Goal: Transaction & Acquisition: Purchase product/service

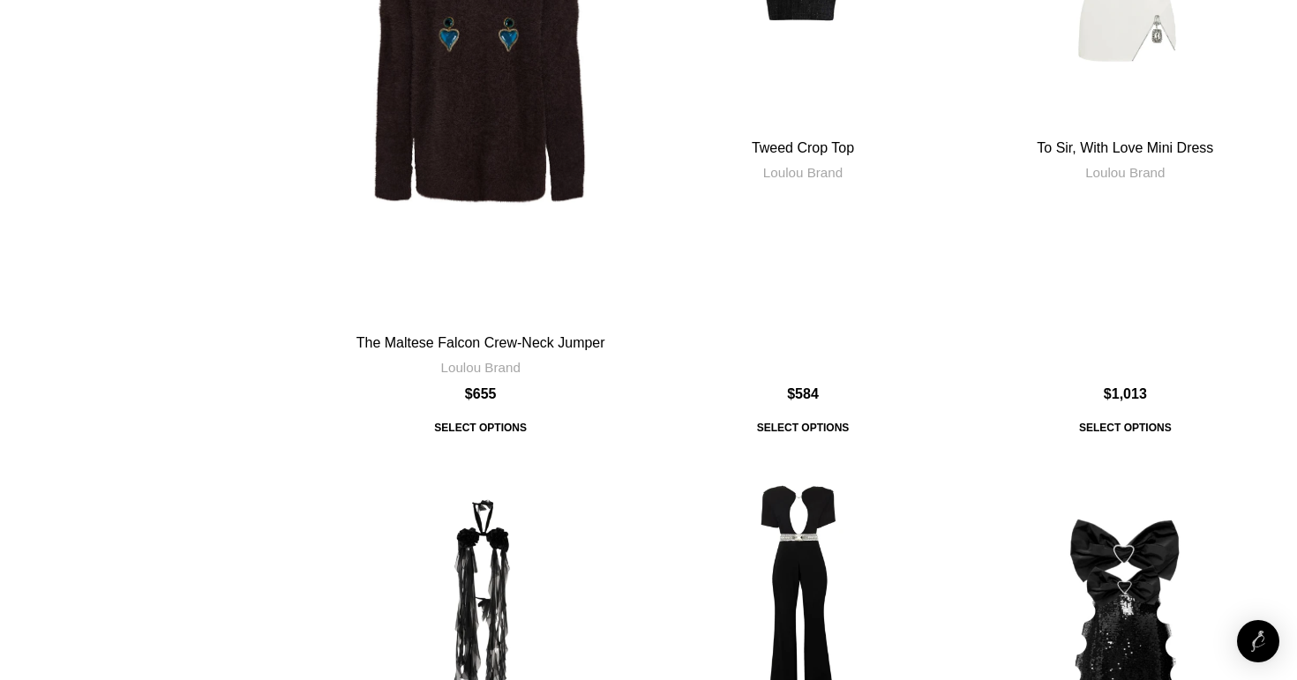
scroll to position [6879, 0]
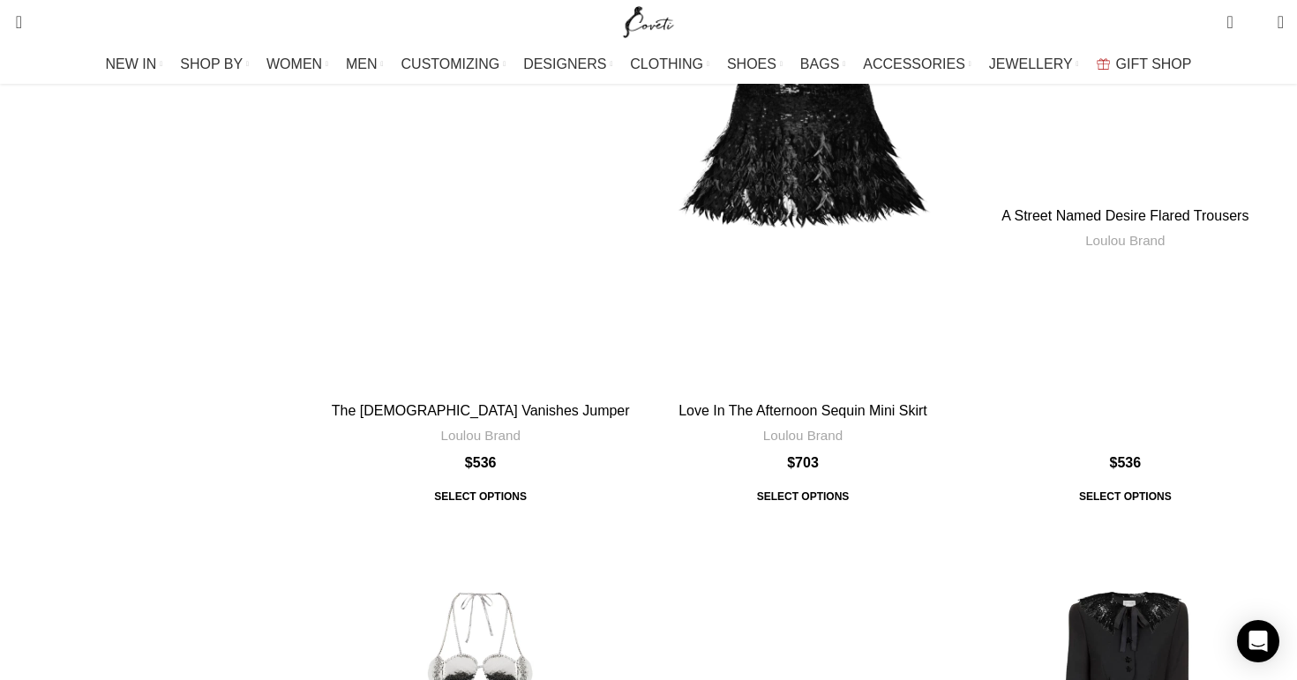
scroll to position [3283, 0]
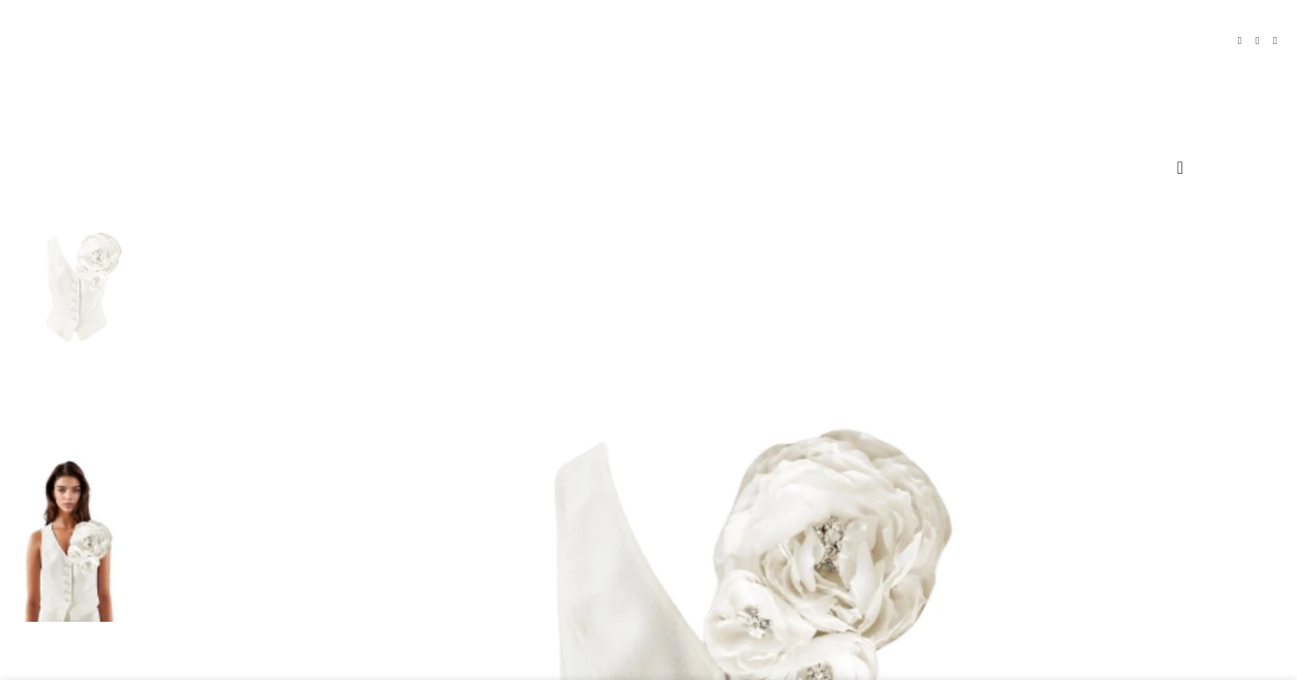
scroll to position [146, 0]
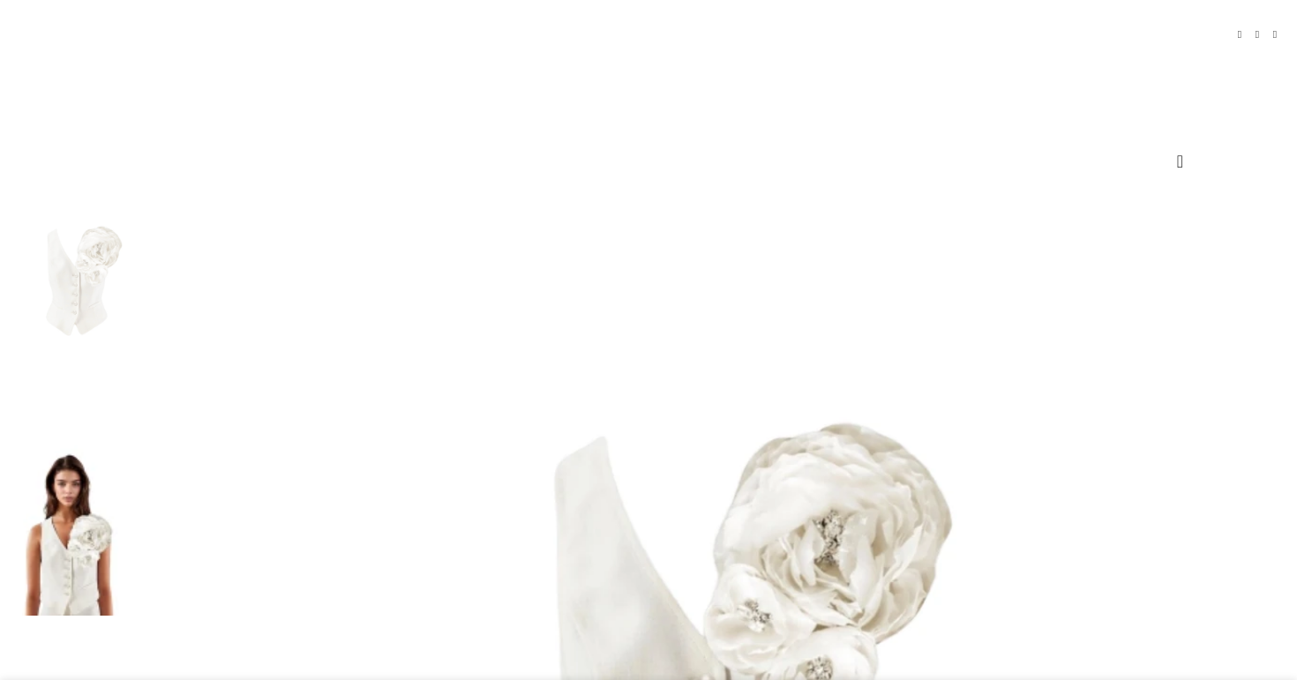
click at [130, 403] on img at bounding box center [76, 509] width 108 height 213
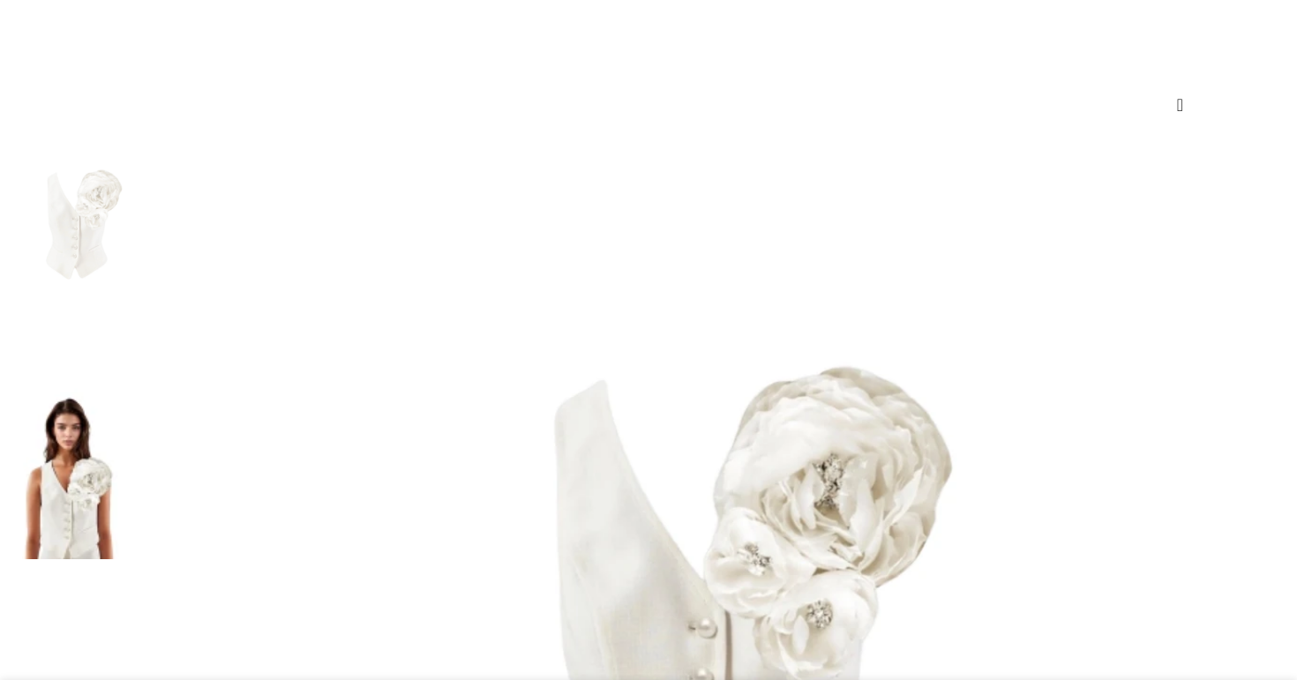
scroll to position [209, 0]
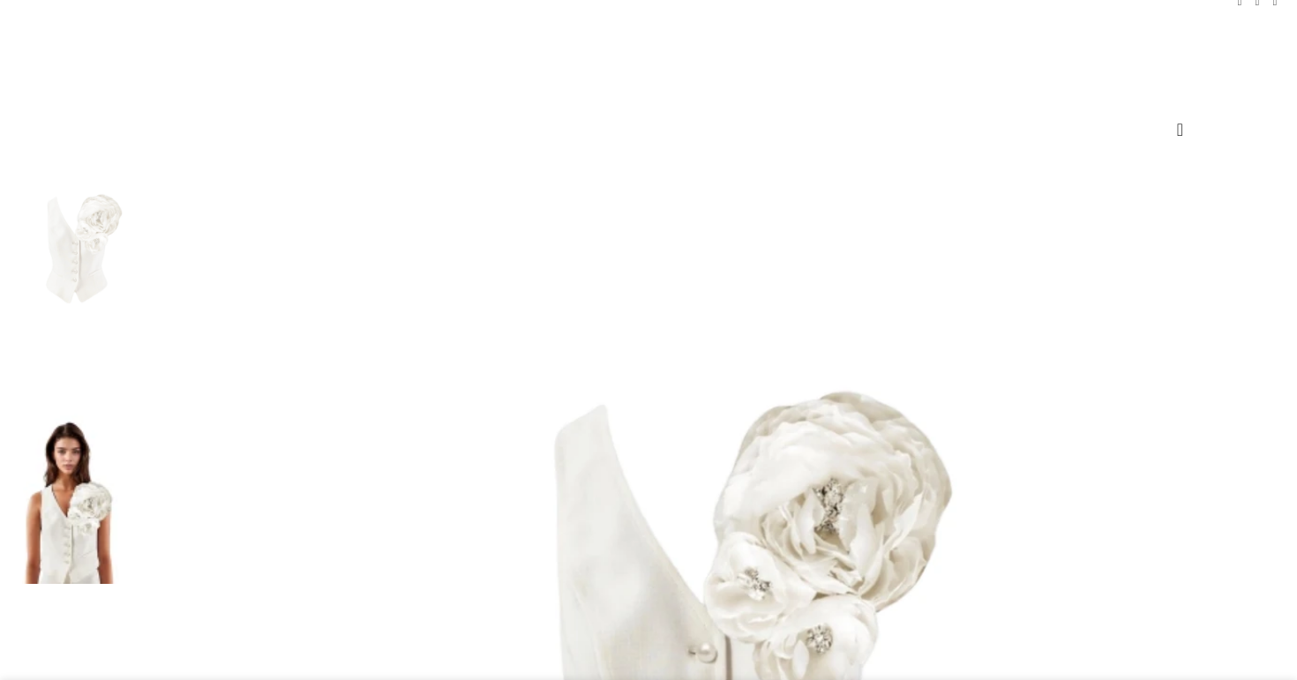
click at [130, 370] on img at bounding box center [76, 476] width 108 height 213
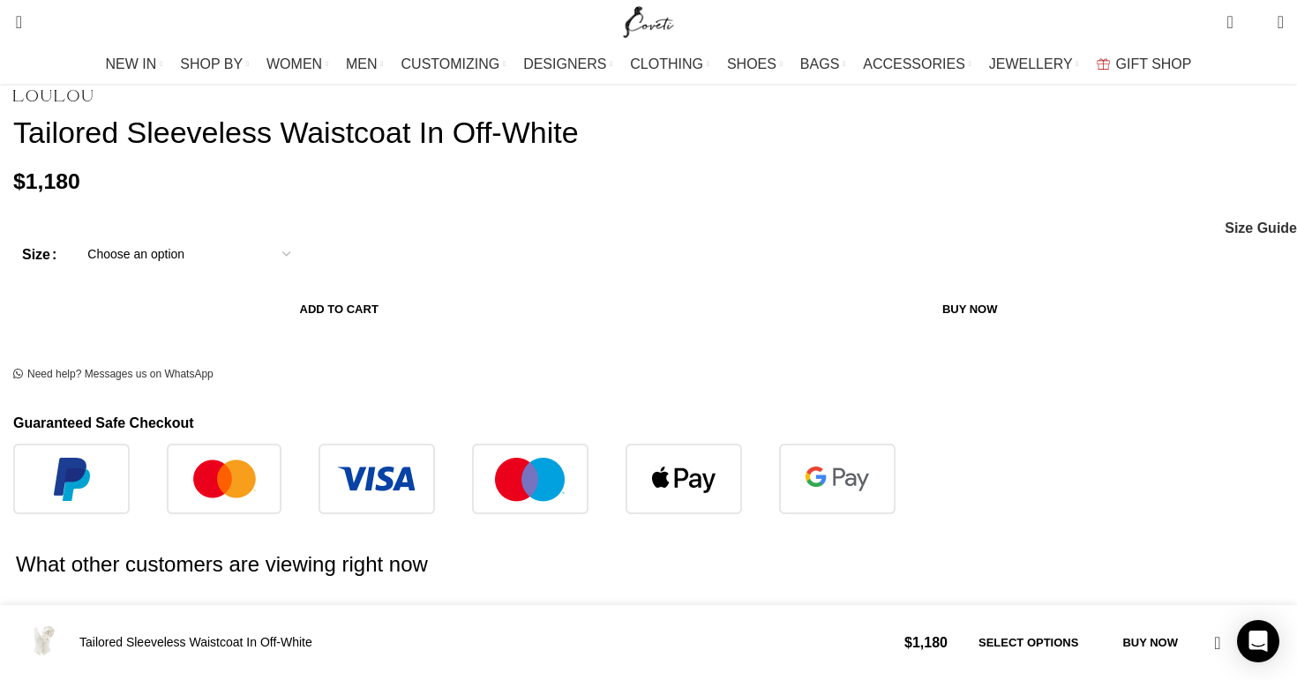
scroll to position [0, 0]
